Goal: Communication & Community: Answer question/provide support

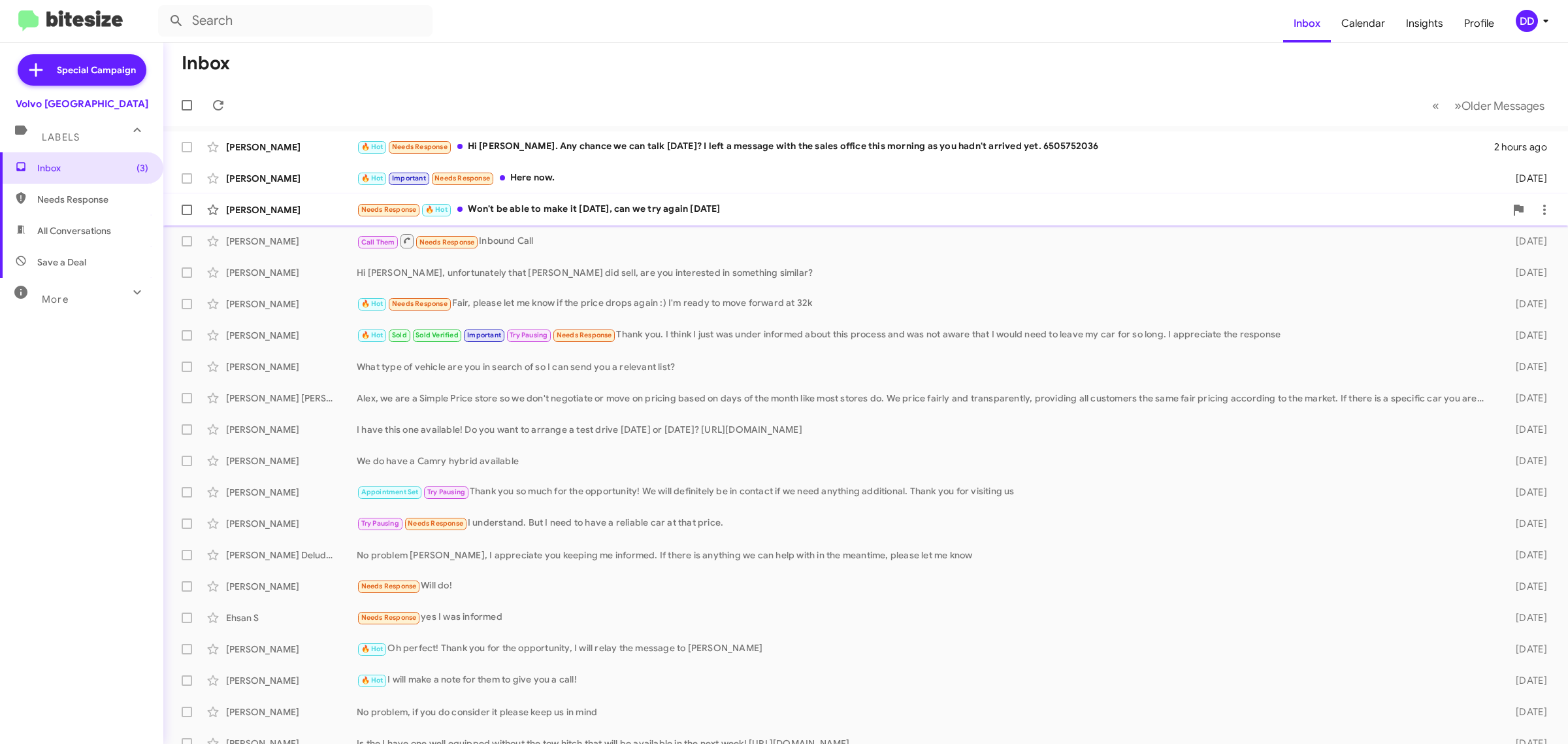
click at [733, 209] on div "Needs Response 🔥 Hot Won't be able to make it [DATE], can we try again [DATE]" at bounding box center [931, 209] width 1148 height 15
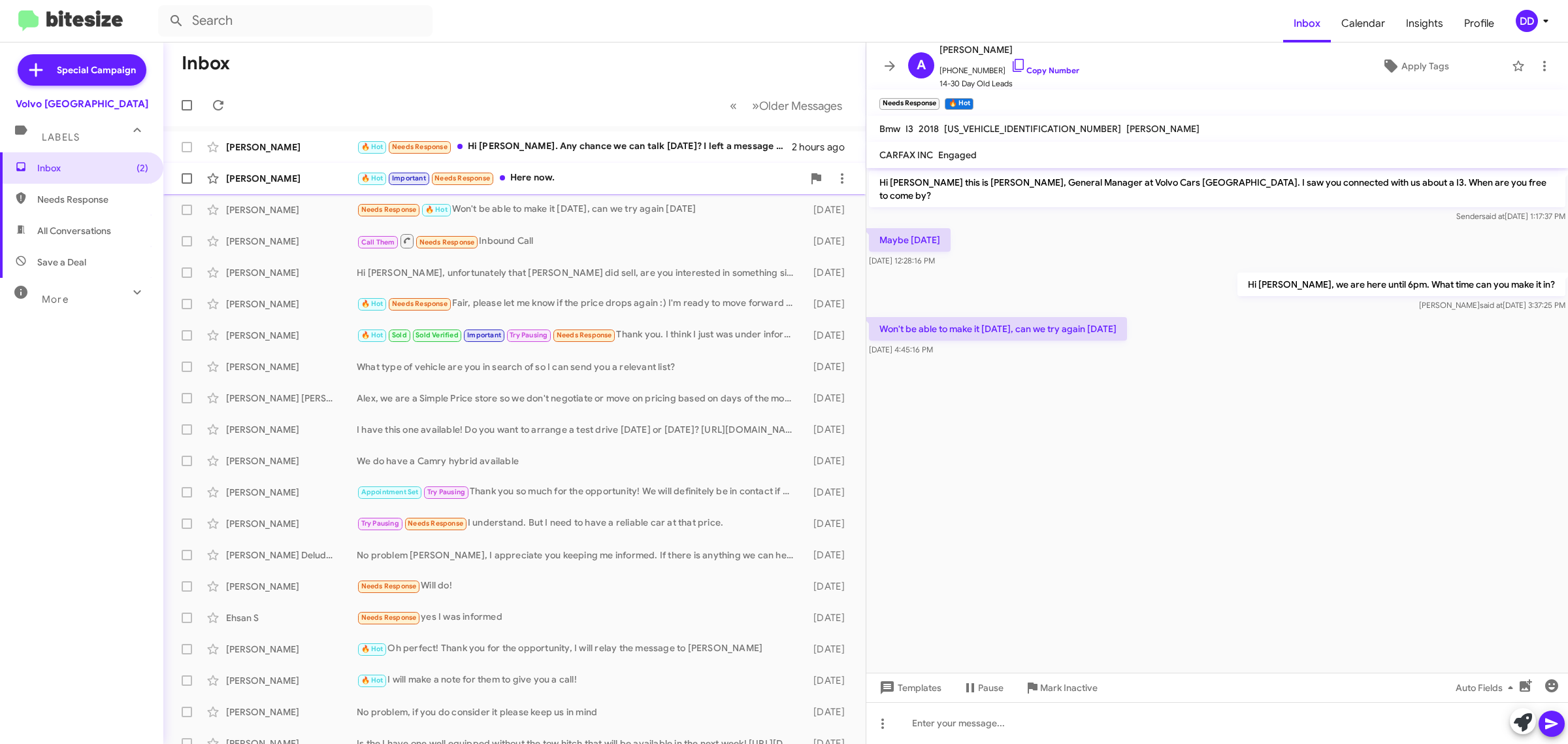
click at [596, 180] on div "🔥 Hot Important Needs Response Here now." at bounding box center [580, 177] width 446 height 15
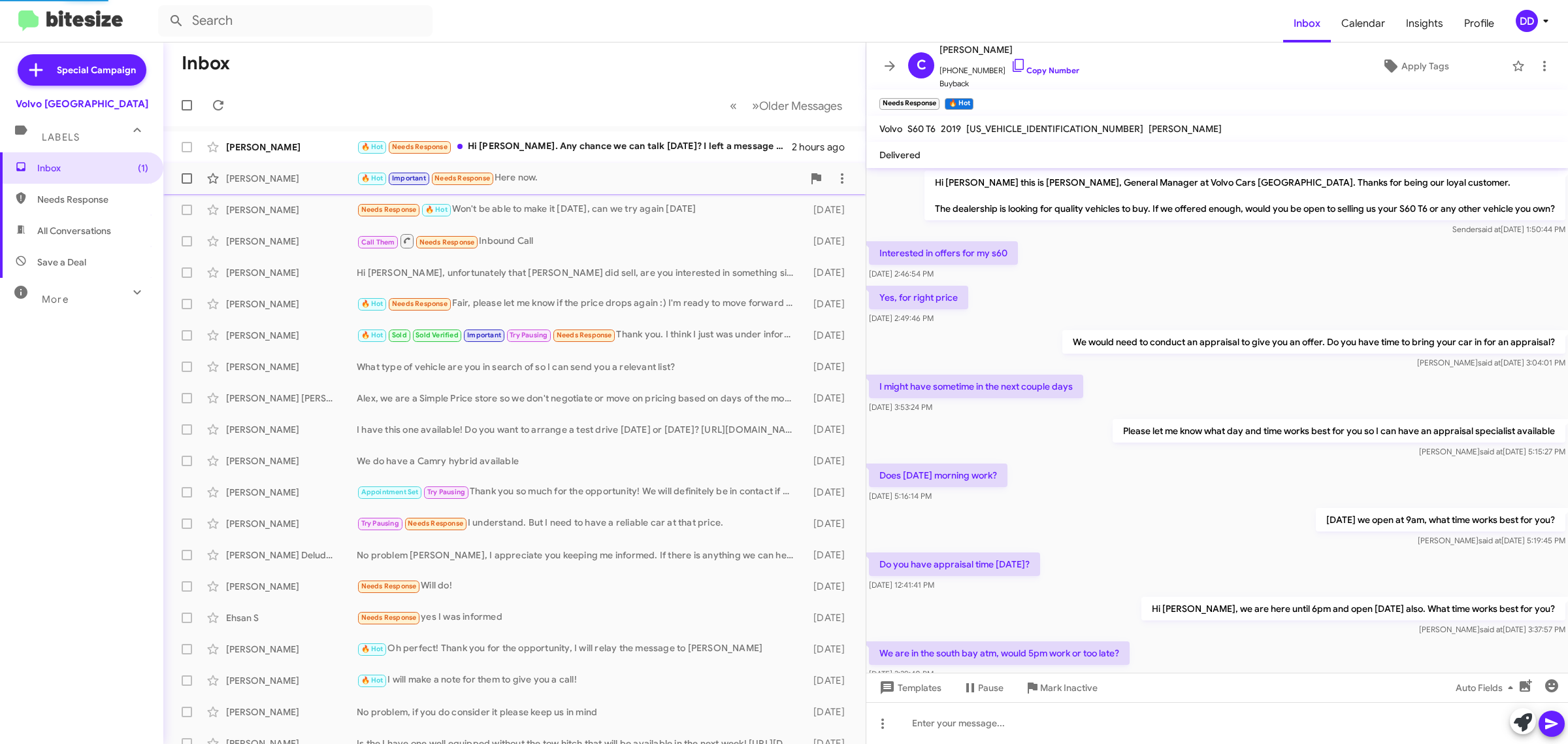
scroll to position [187, 0]
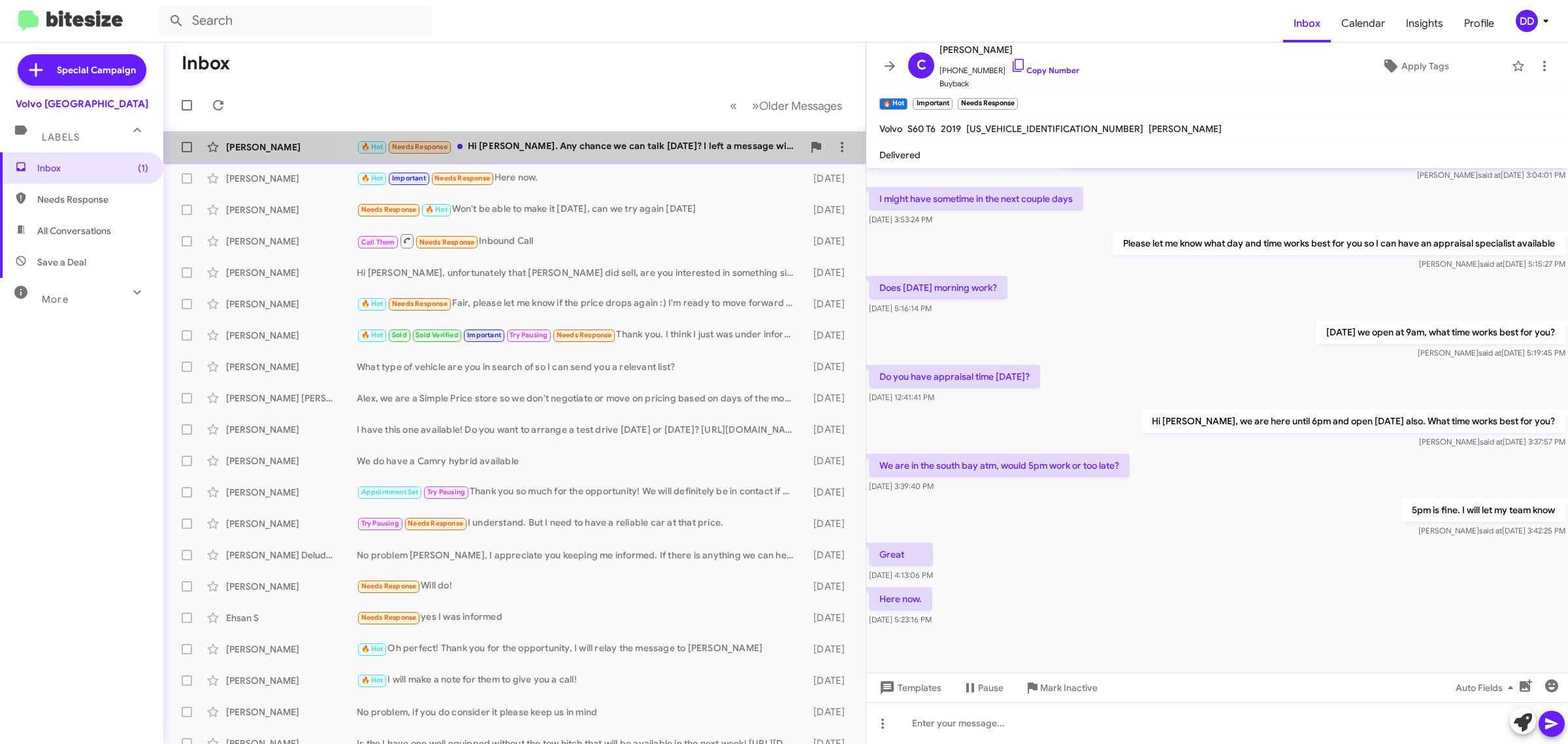
click at [554, 143] on div "🔥 Hot Needs Response Hi [PERSON_NAME]. Any chance we can talk [DATE]? I left a …" at bounding box center [580, 146] width 446 height 15
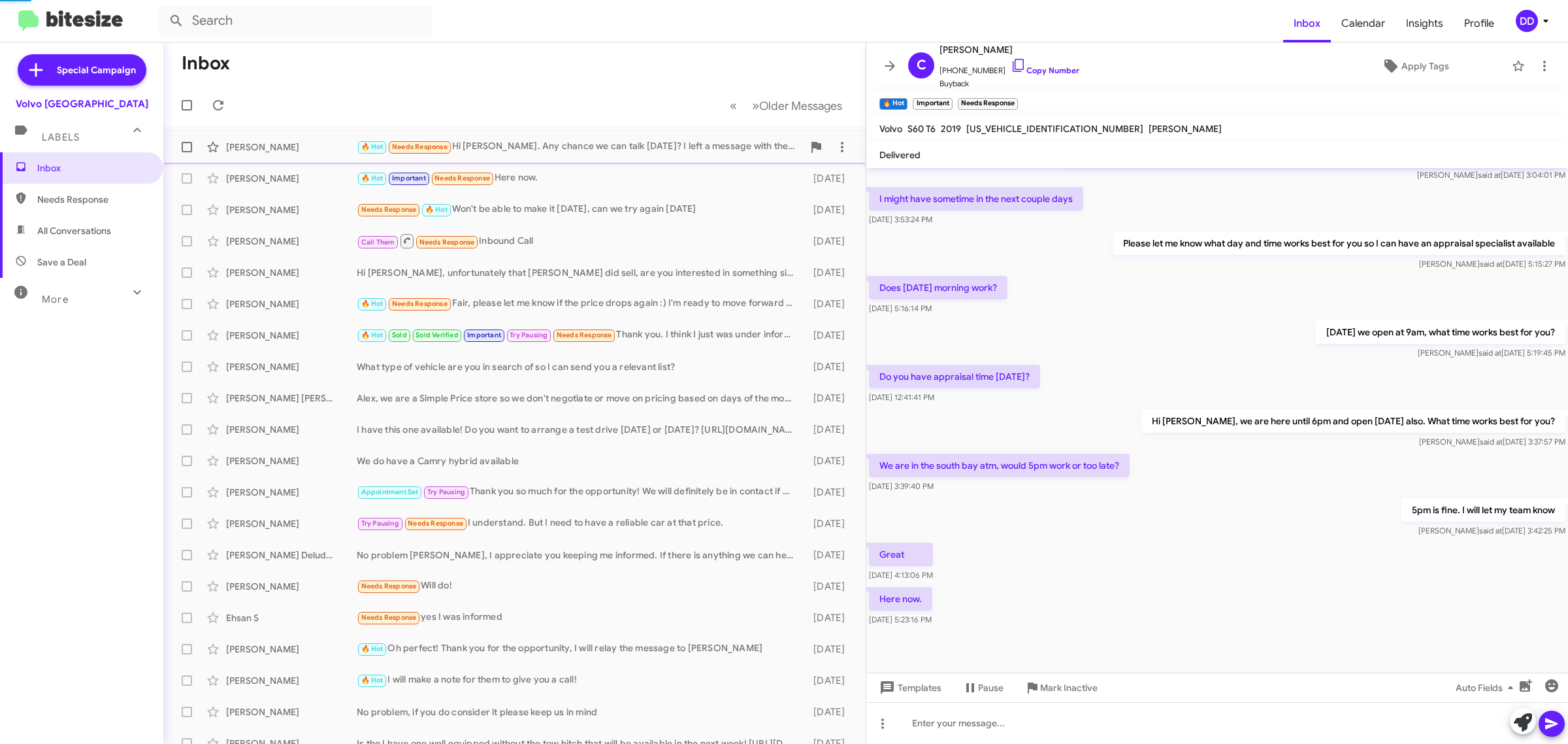
scroll to position [119, 0]
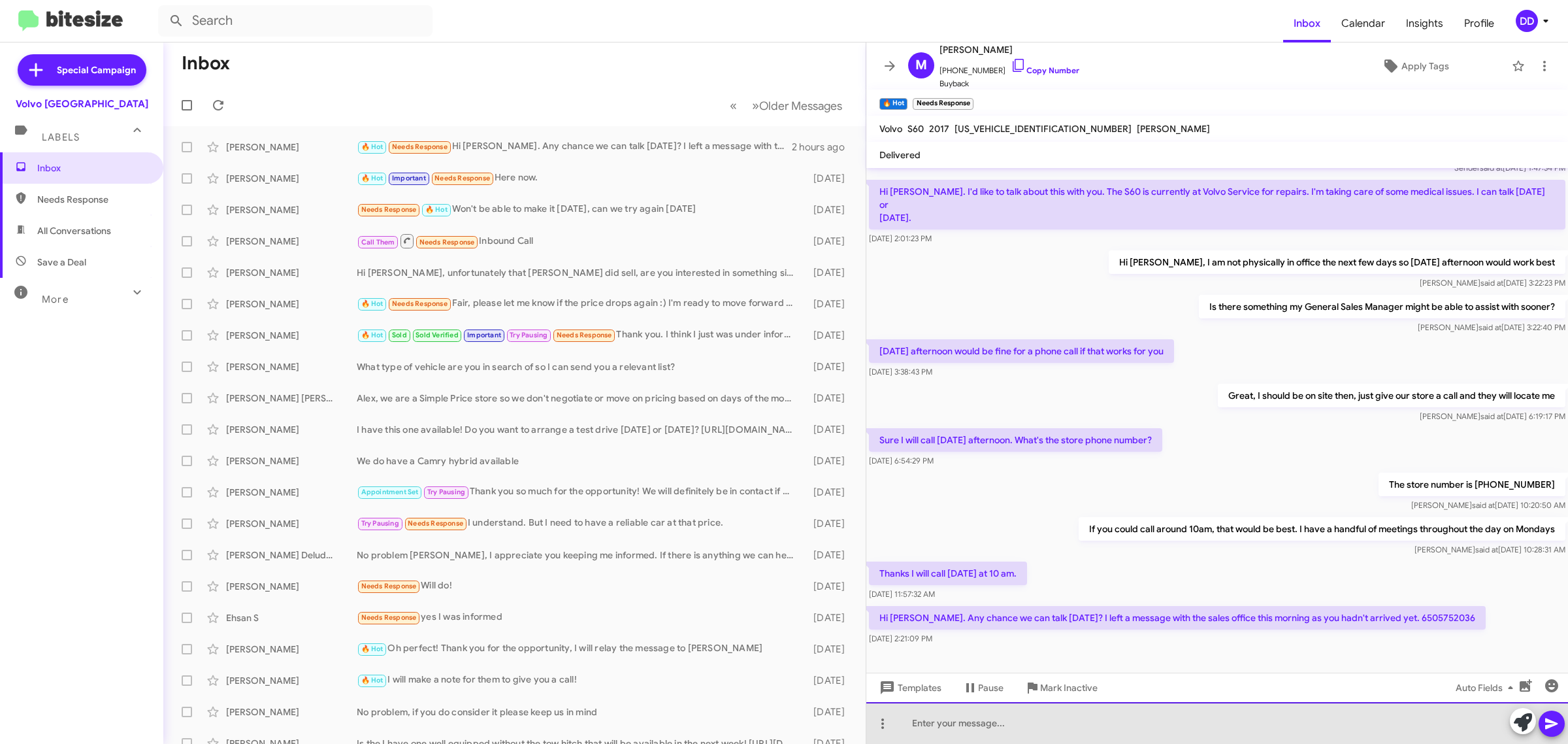
click at [1140, 720] on div at bounding box center [1217, 723] width 702 height 42
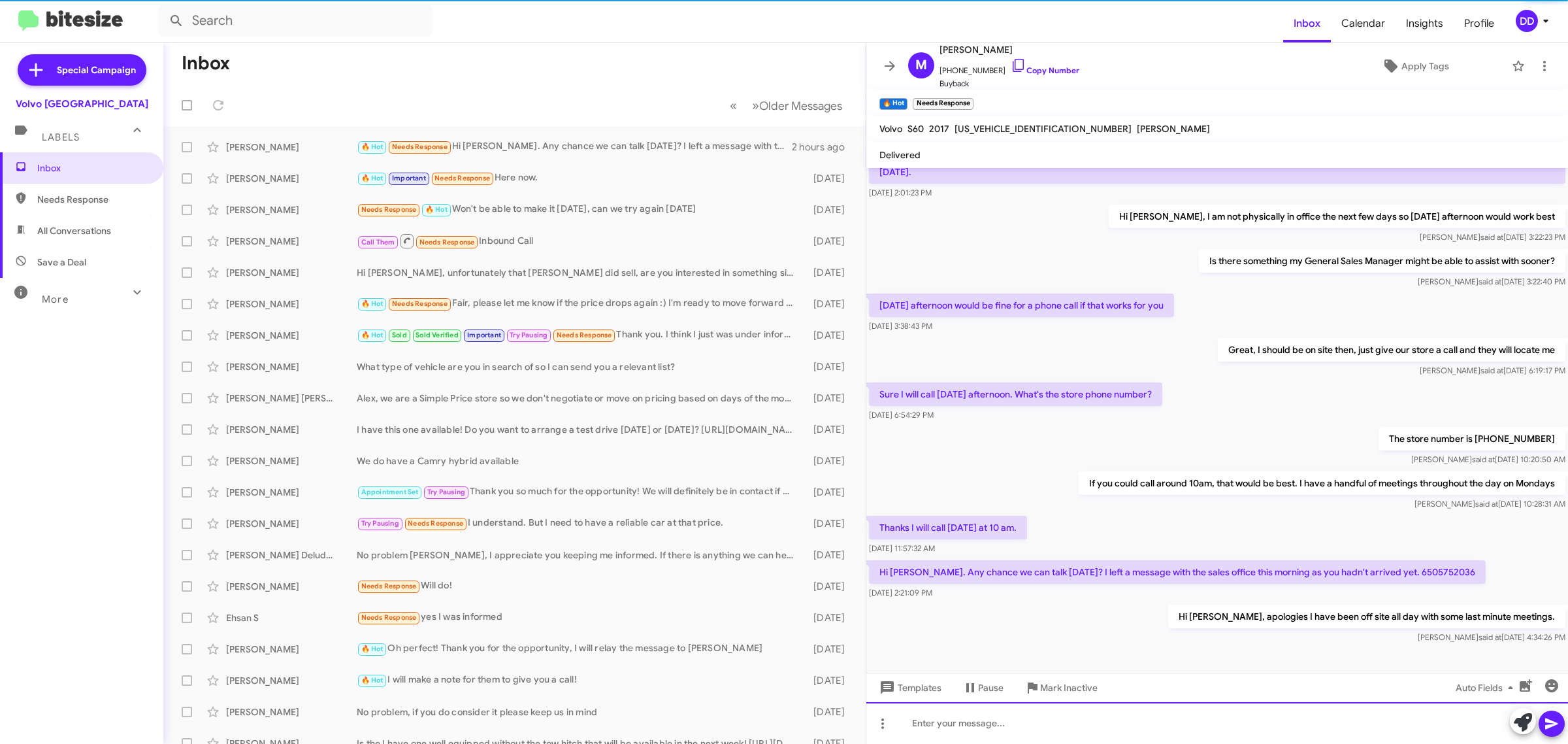
scroll to position [167, 0]
